Goal: Information Seeking & Learning: Learn about a topic

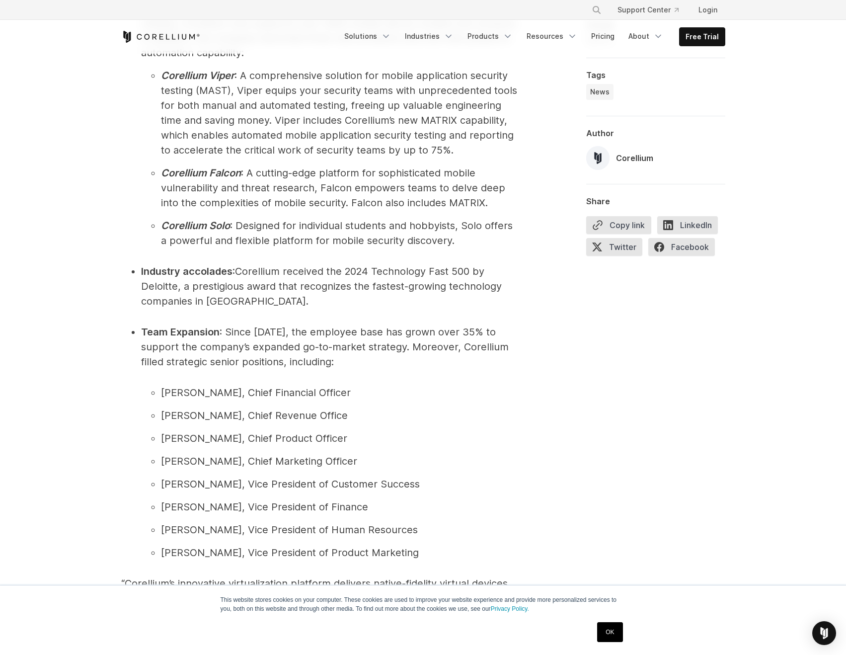
scroll to position [1242, 0]
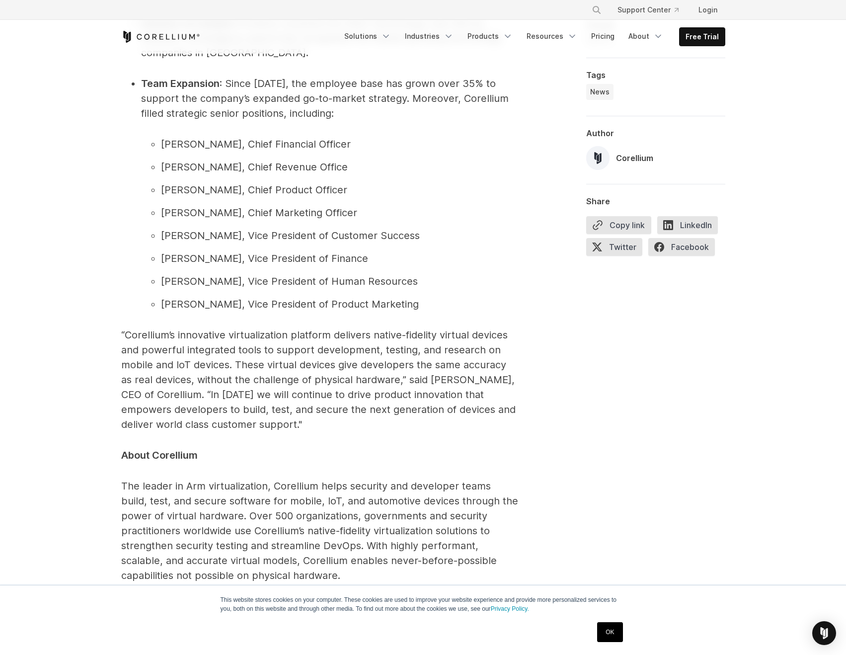
click at [227, 306] on span "[PERSON_NAME], Vice President of Product Marketing" at bounding box center [290, 304] width 258 height 12
click at [235, 309] on li "Beth Barach, Vice President of Product Marketing" at bounding box center [340, 304] width 358 height 15
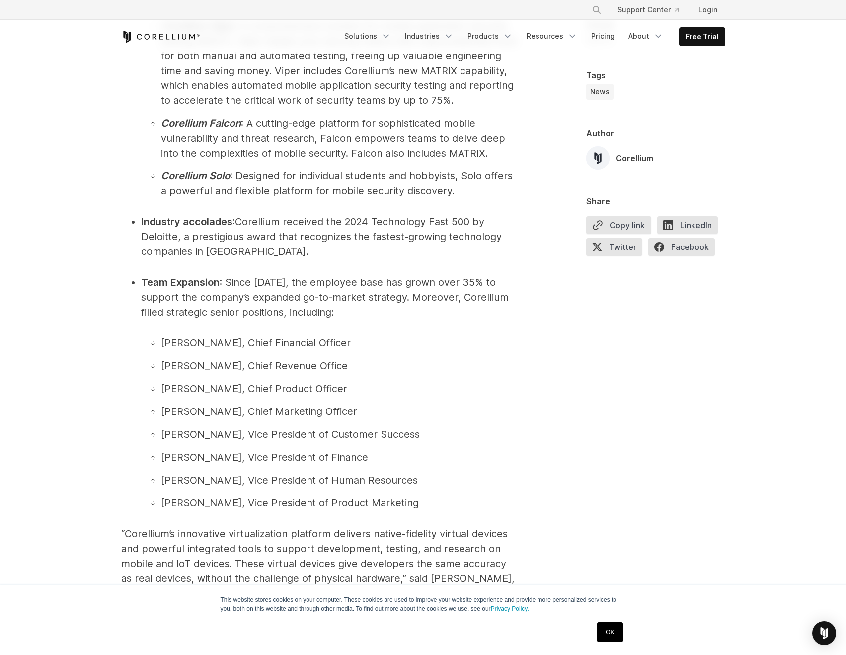
click at [289, 231] on span "Corellium received the 2024 Technology Fast 500 by Deloitte, a prestigious awar…" at bounding box center [321, 237] width 361 height 42
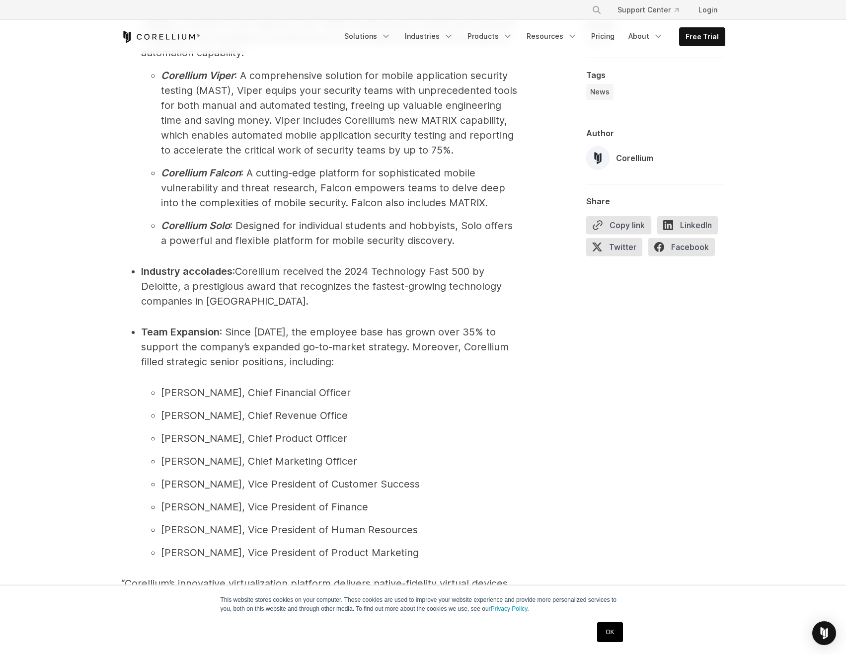
scroll to position [944, 0]
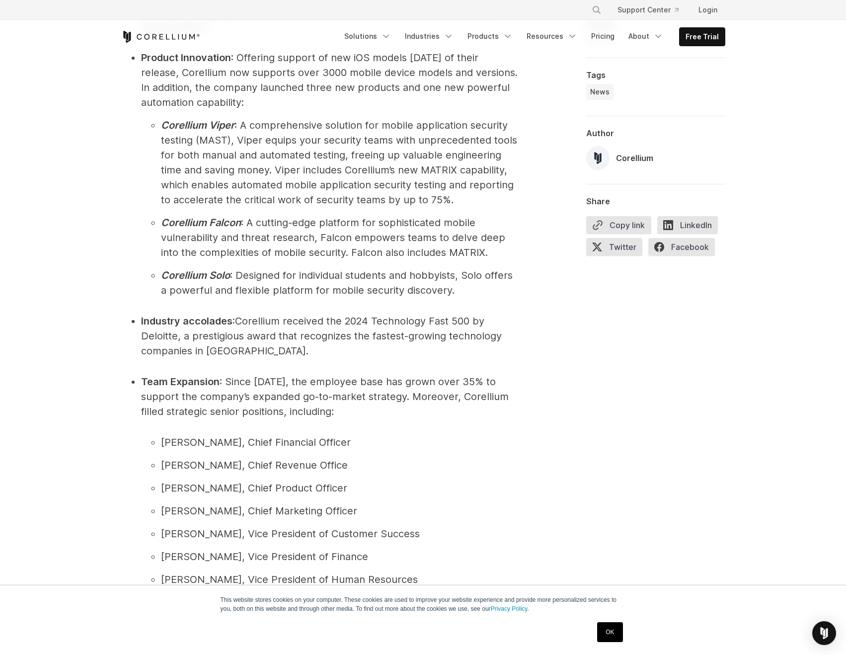
click at [183, 223] on strong "Corellium Falcon" at bounding box center [201, 223] width 80 height 12
copy strong "Corellium"
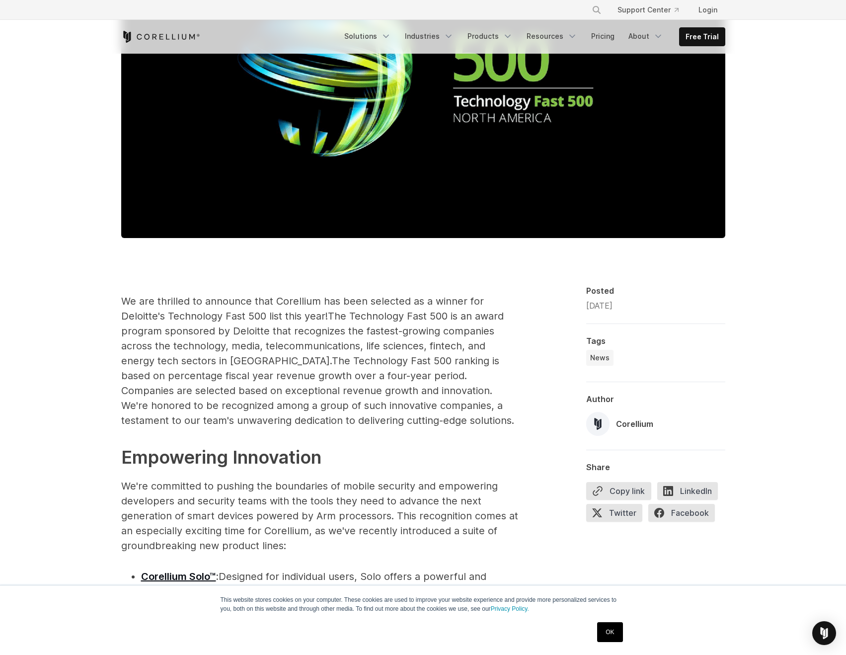
scroll to position [50, 0]
